Goal: Task Accomplishment & Management: Complete application form

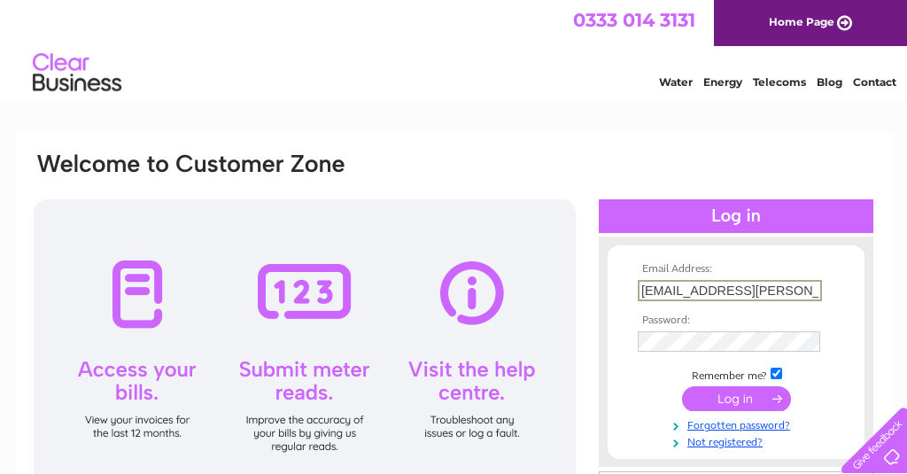
type input "cr3tia.denny@gmail.com"
click at [687, 293] on input "cr3tia.denny@gmail.com" at bounding box center [730, 290] width 184 height 21
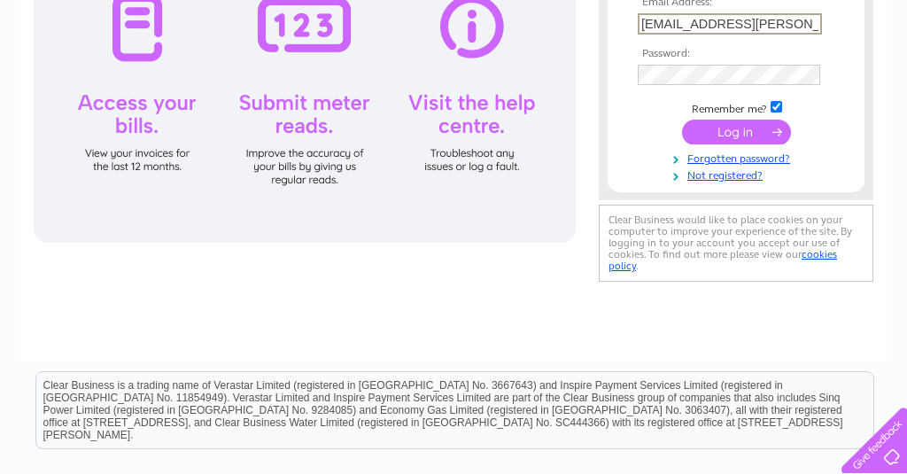
scroll to position [253, 0]
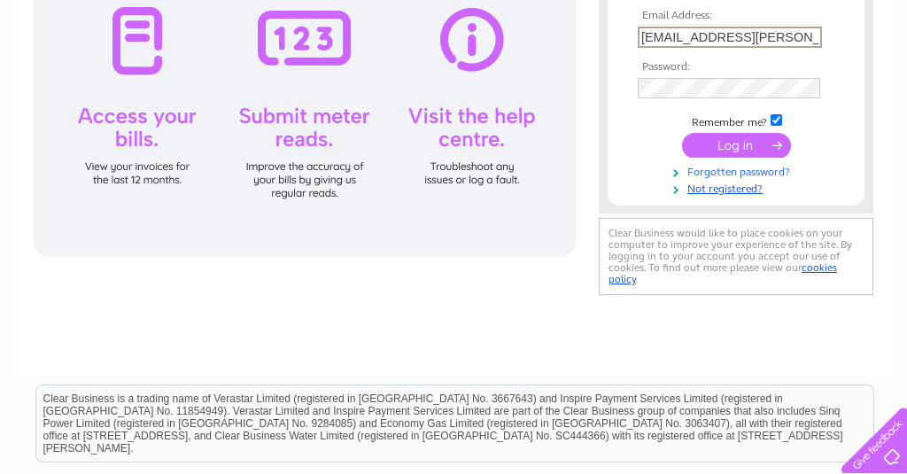
click at [753, 167] on link "Forgotten password?" at bounding box center [738, 170] width 201 height 17
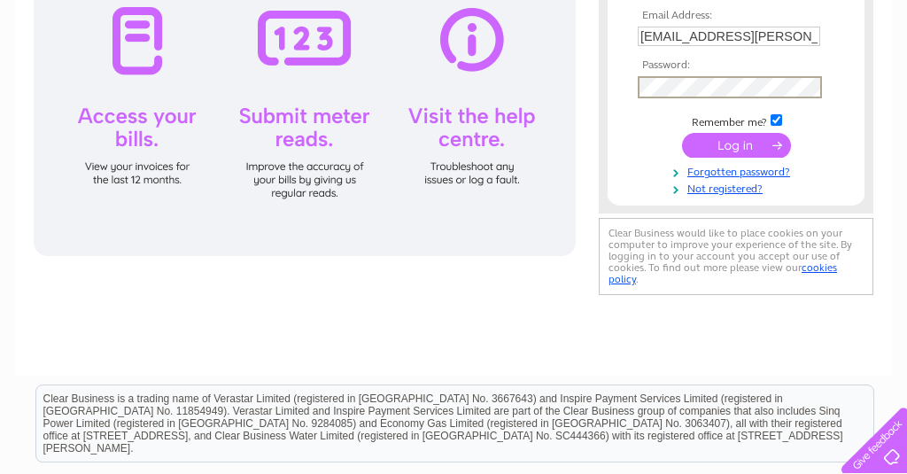
click at [736, 144] on input "submit" at bounding box center [736, 145] width 109 height 25
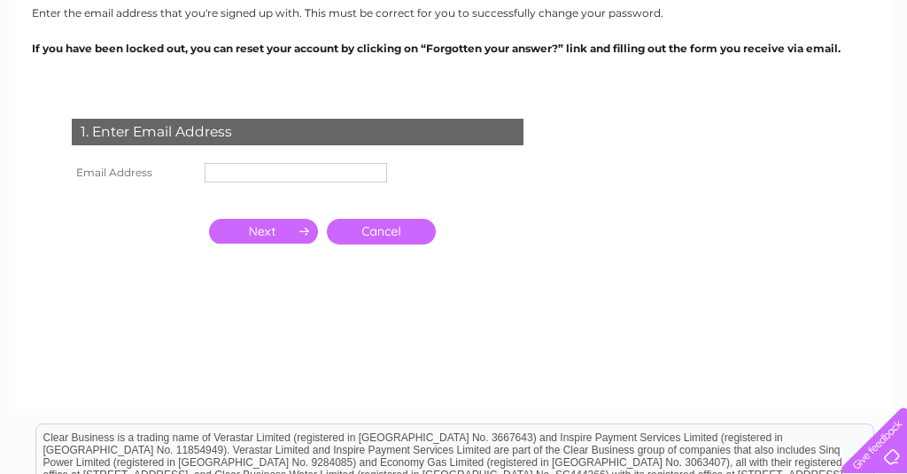
scroll to position [227, 0]
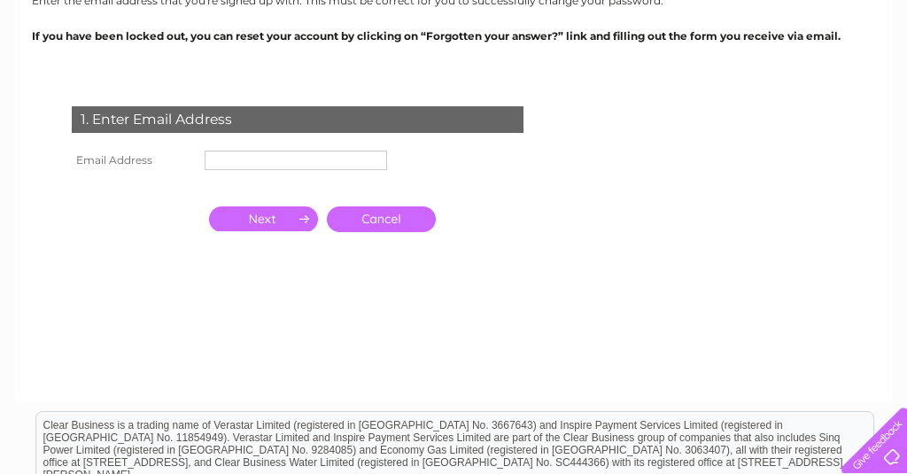
click at [308, 162] on input "text" at bounding box center [296, 160] width 183 height 19
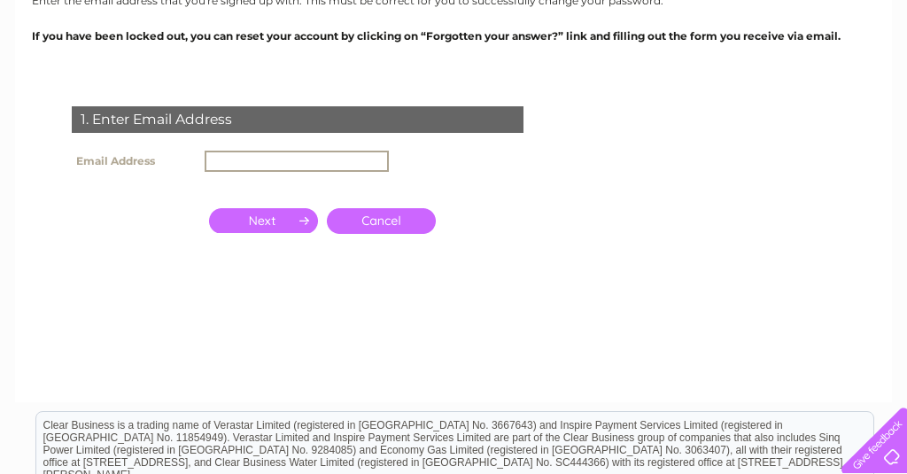
paste input "cr3tia.denny@gmail.com"
type input "cr3tia.denny@gmail.com"
click at [257, 217] on input "button" at bounding box center [263, 220] width 109 height 25
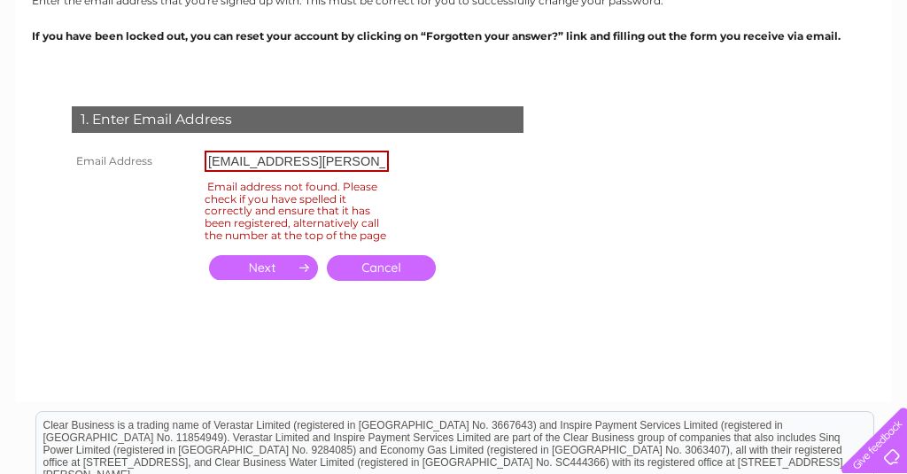
click at [371, 161] on input "cr3tia.denny@gmail.com" at bounding box center [297, 161] width 184 height 21
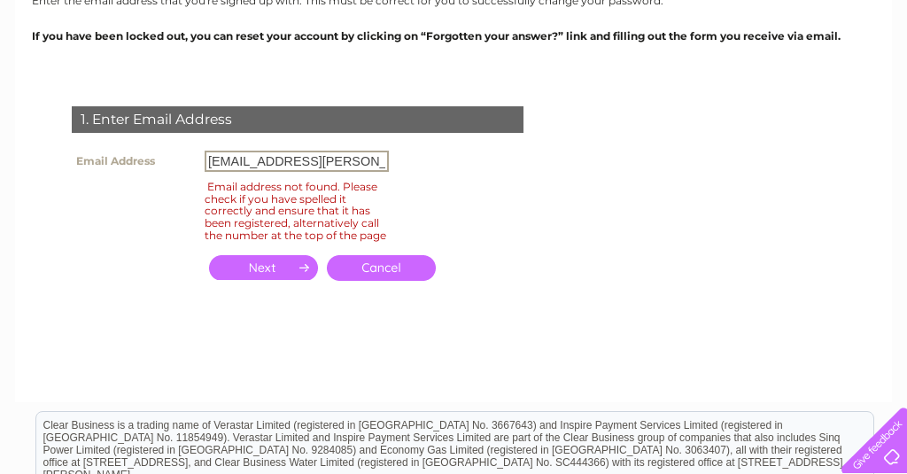
click at [207, 160] on input "cr3tia.denny@gmail.com" at bounding box center [297, 161] width 184 height 21
click at [284, 278] on input "button" at bounding box center [263, 267] width 109 height 25
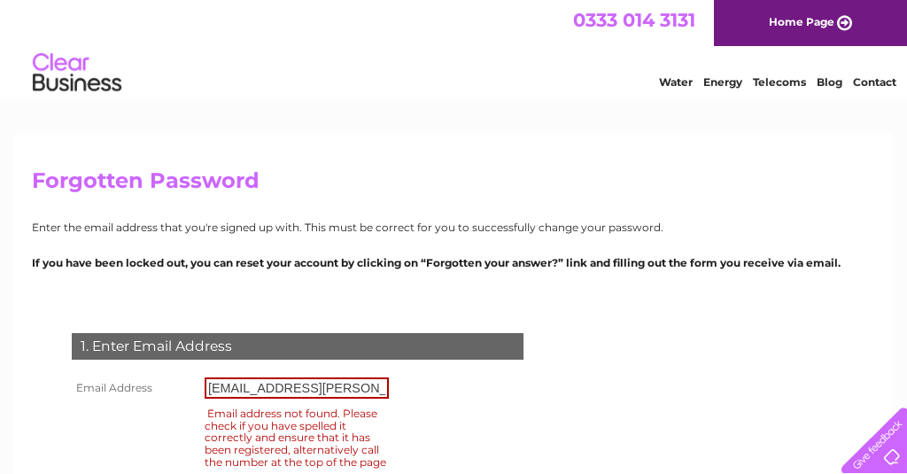
scroll to position [0, 0]
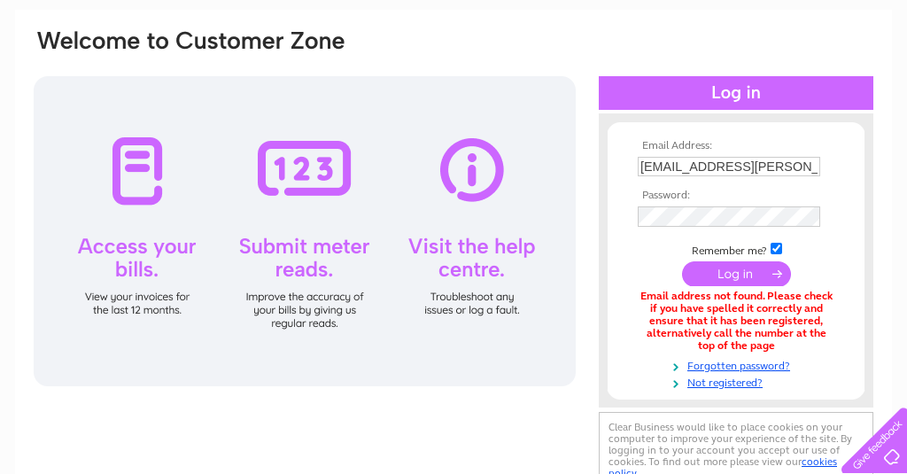
scroll to position [155, 0]
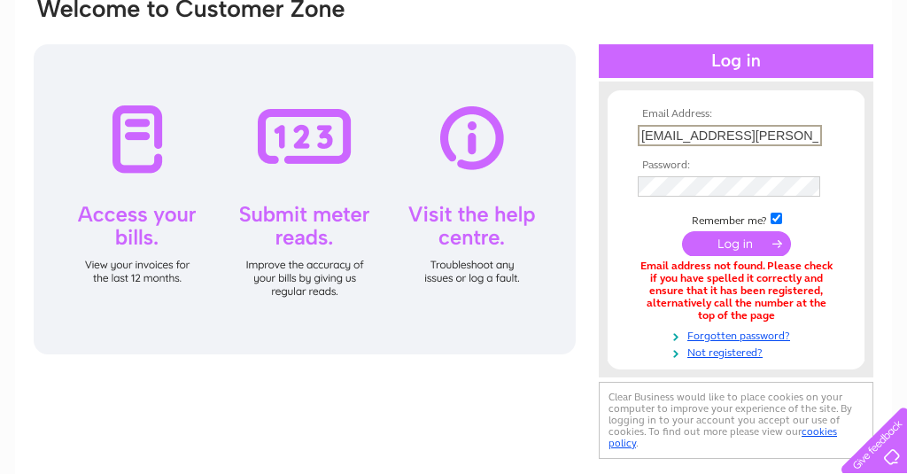
drag, startPoint x: 786, startPoint y: 137, endPoint x: 628, endPoint y: 139, distance: 157.8
click at [728, 347] on link "Not registered?" at bounding box center [738, 351] width 201 height 17
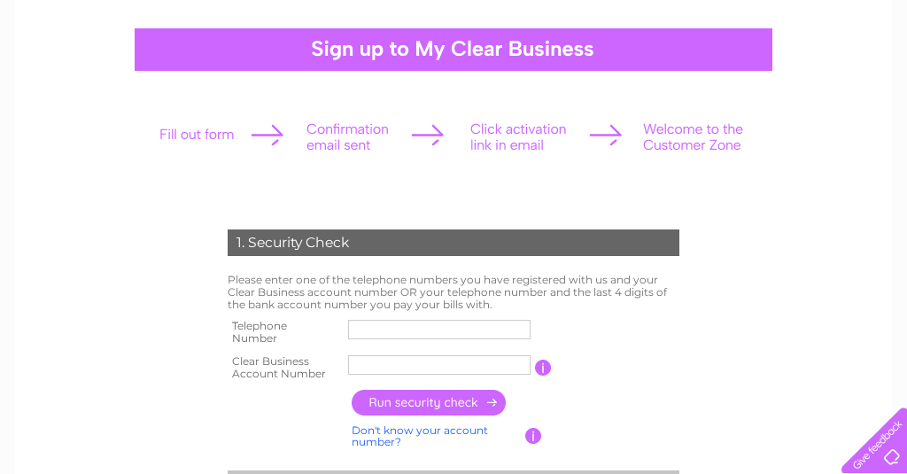
scroll to position [147, 0]
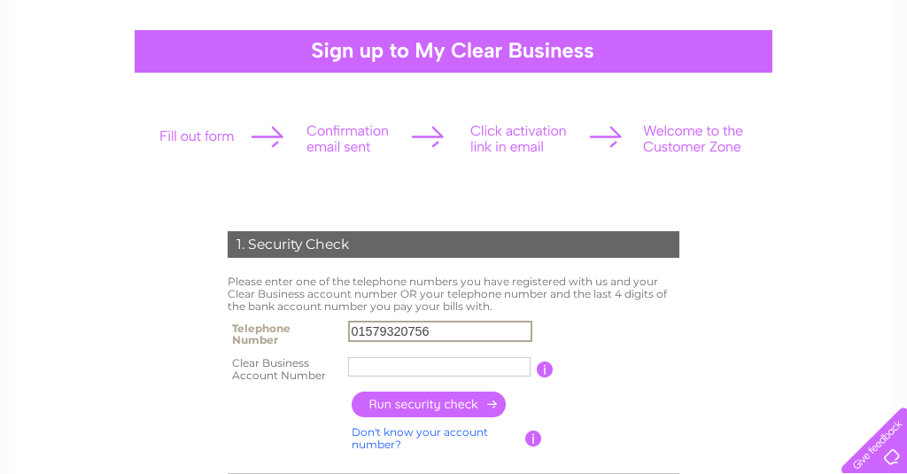
type input "01579320756"
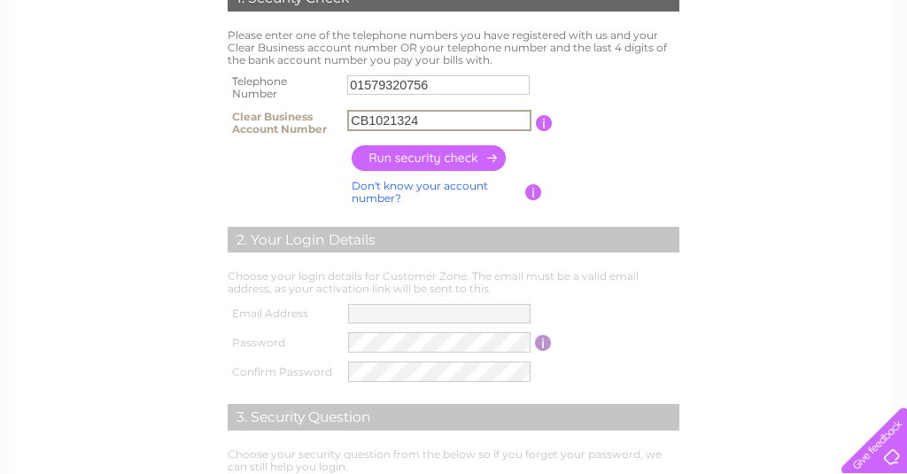
scroll to position [400, 0]
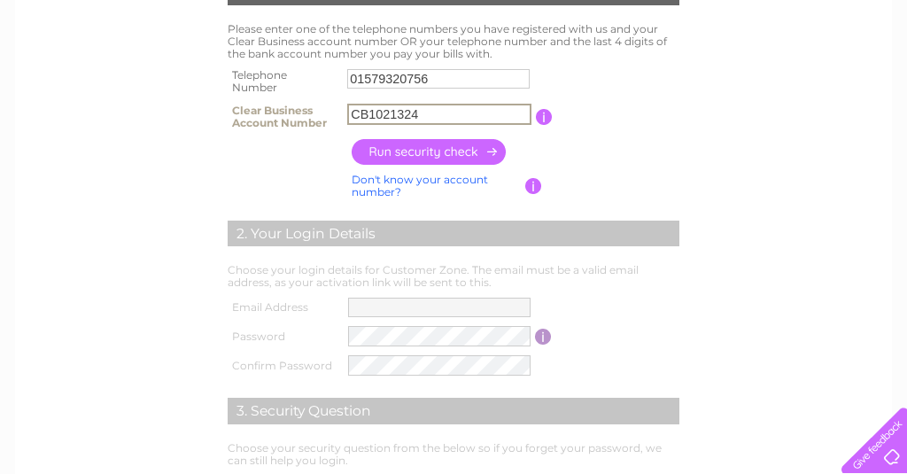
type input "CB1021324"
click at [467, 150] on input "button" at bounding box center [430, 152] width 156 height 26
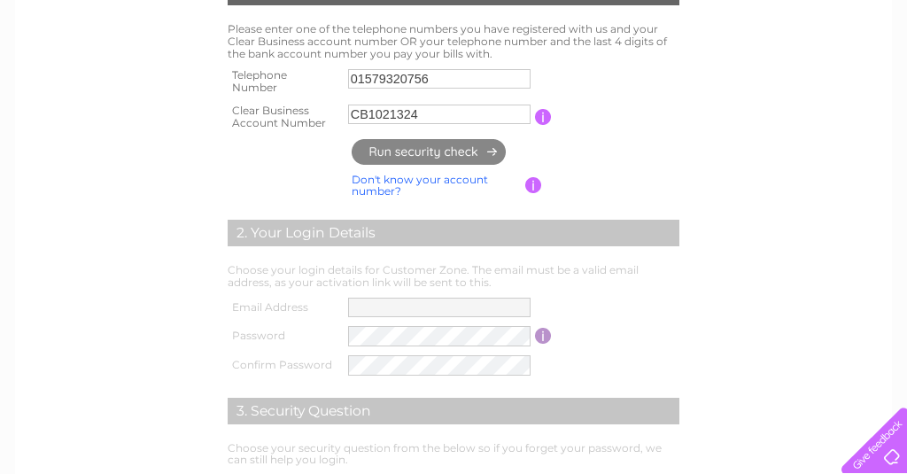
type input "**********"
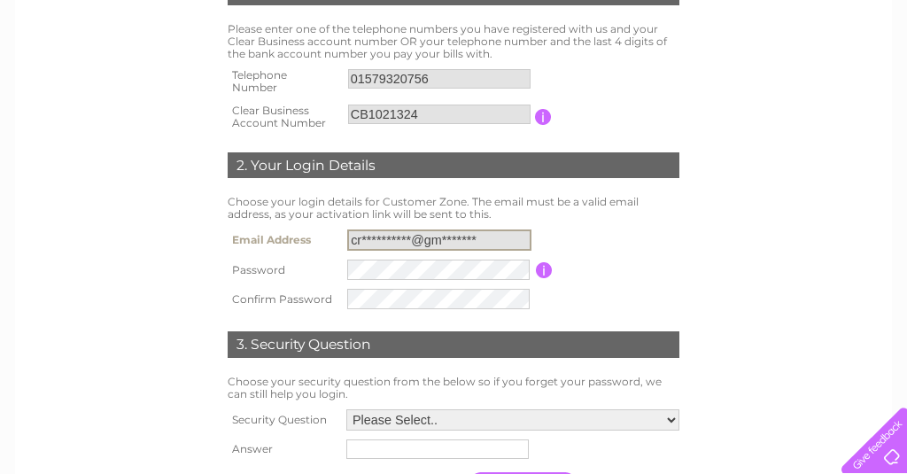
click at [487, 230] on input "**********" at bounding box center [439, 240] width 184 height 21
click at [494, 233] on input "**********" at bounding box center [439, 240] width 184 height 21
click at [674, 234] on table "**********" at bounding box center [453, 269] width 461 height 89
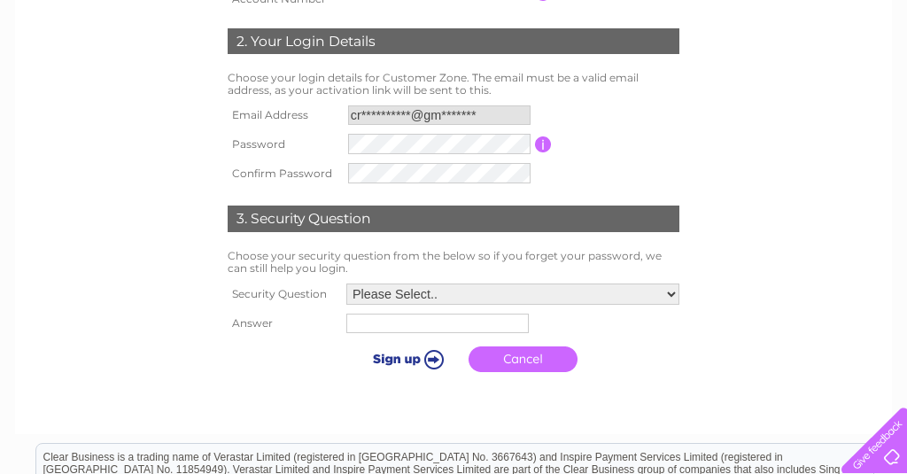
scroll to position [527, 0]
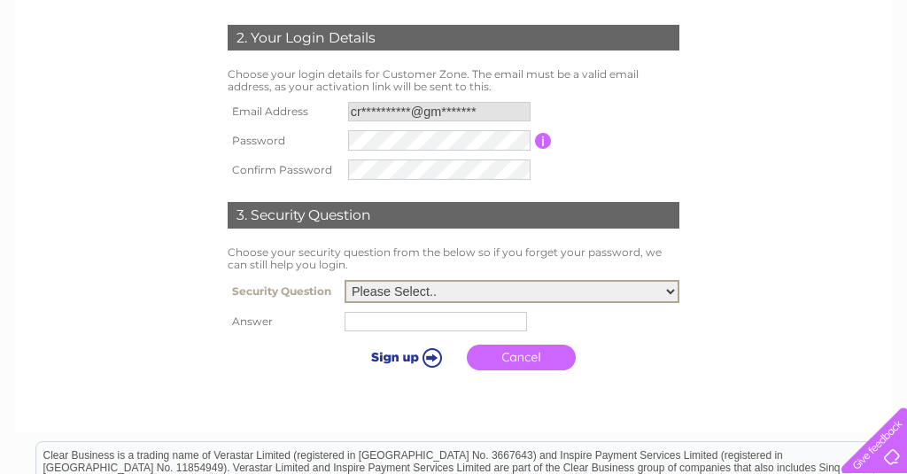
select select "4"
click at [460, 314] on input "text" at bounding box center [436, 321] width 183 height 19
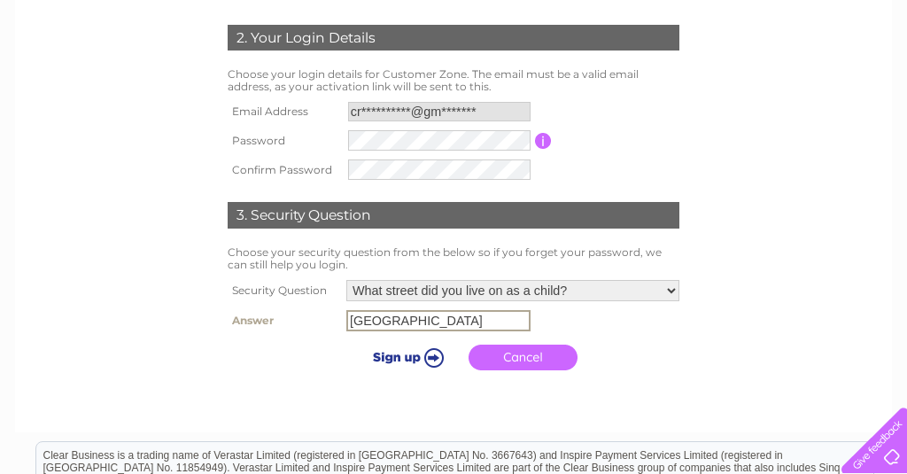
type input "[GEOGRAPHIC_DATA]"
click at [413, 352] on input "submit" at bounding box center [405, 357] width 109 height 25
